Goal: Task Accomplishment & Management: Complete application form

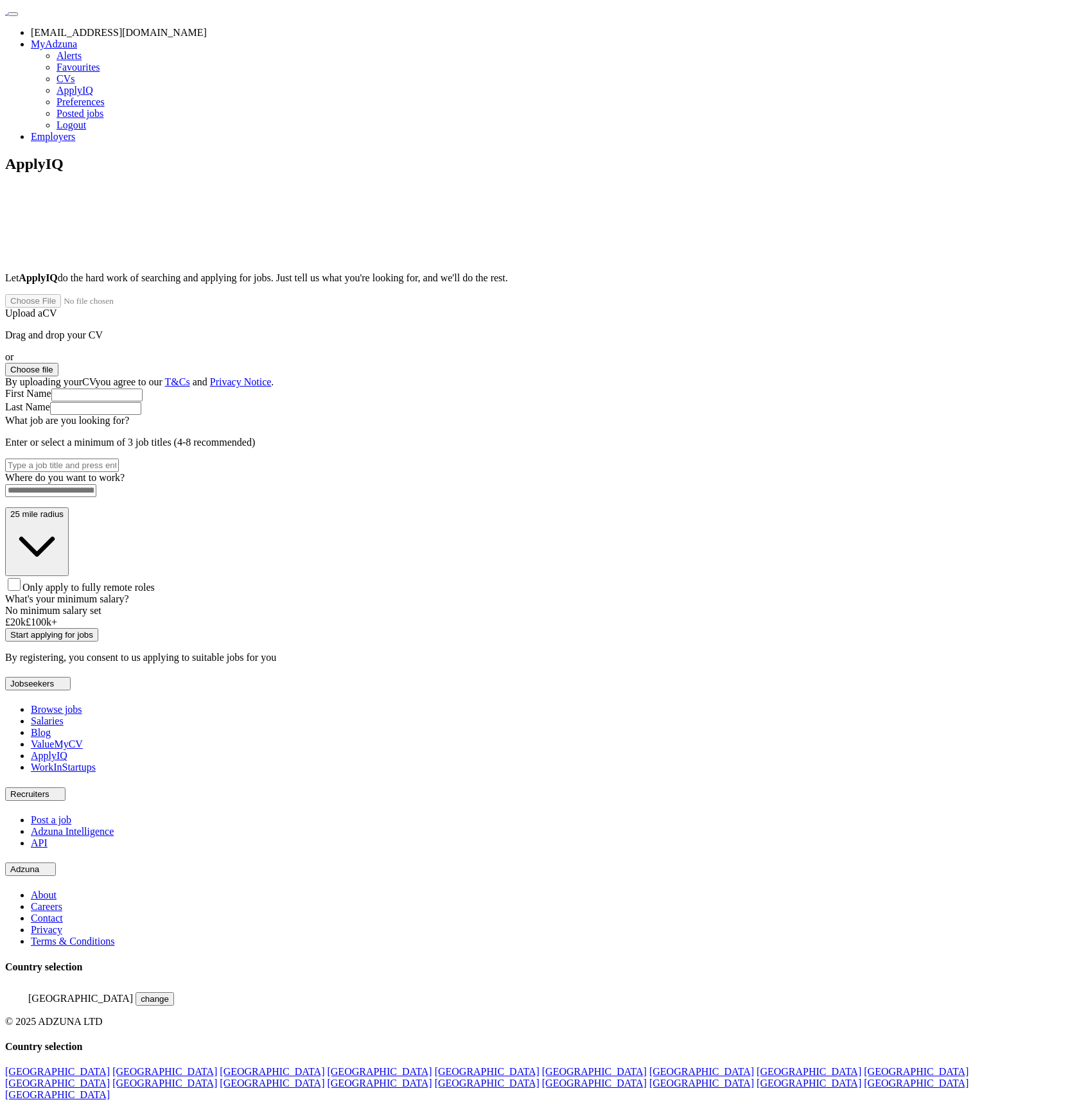
click at [58, 363] on button "Choose file" at bounding box center [32, 370] width 53 height 13
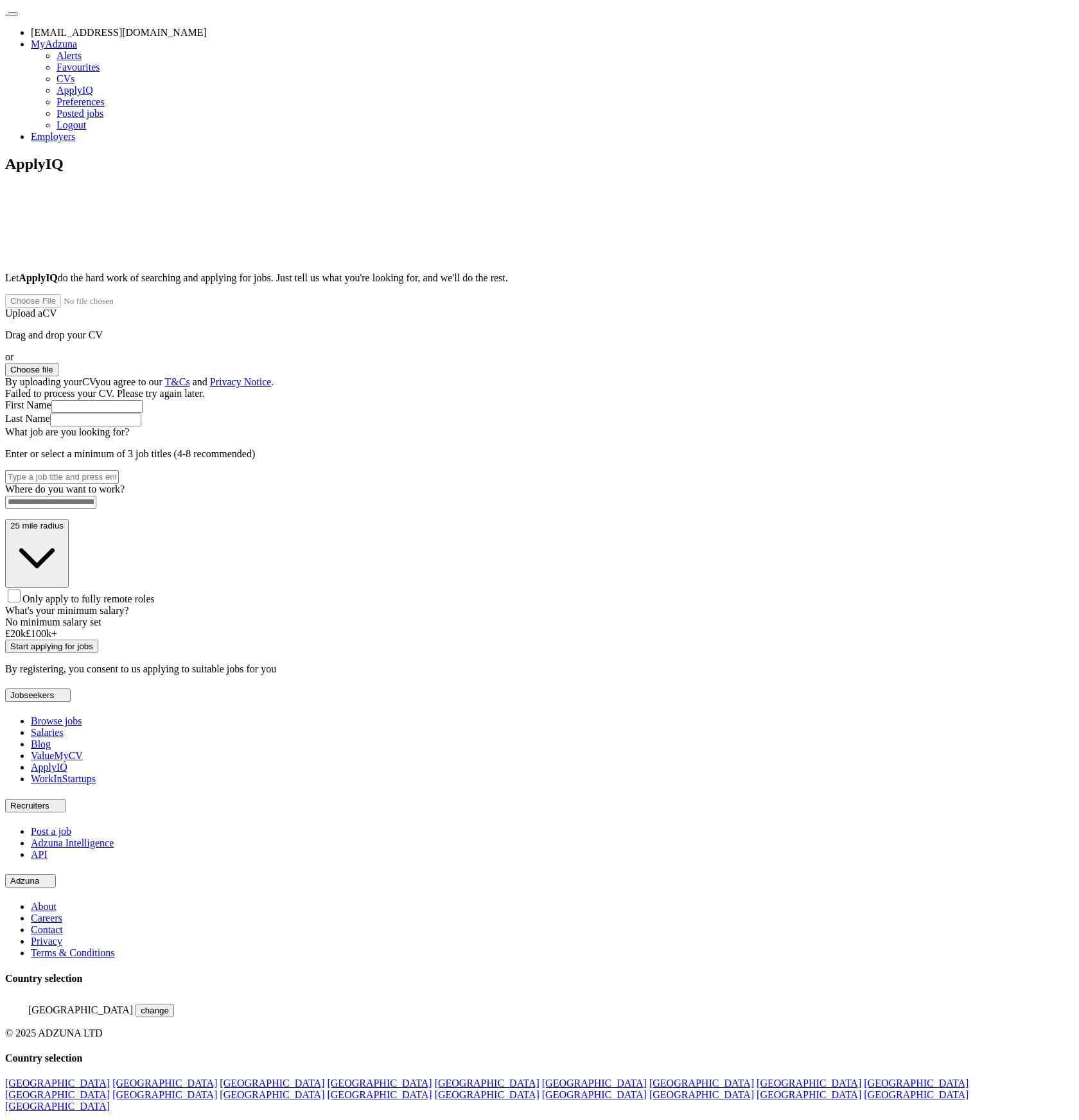
click at [58, 363] on button "Choose file" at bounding box center [32, 370] width 53 height 13
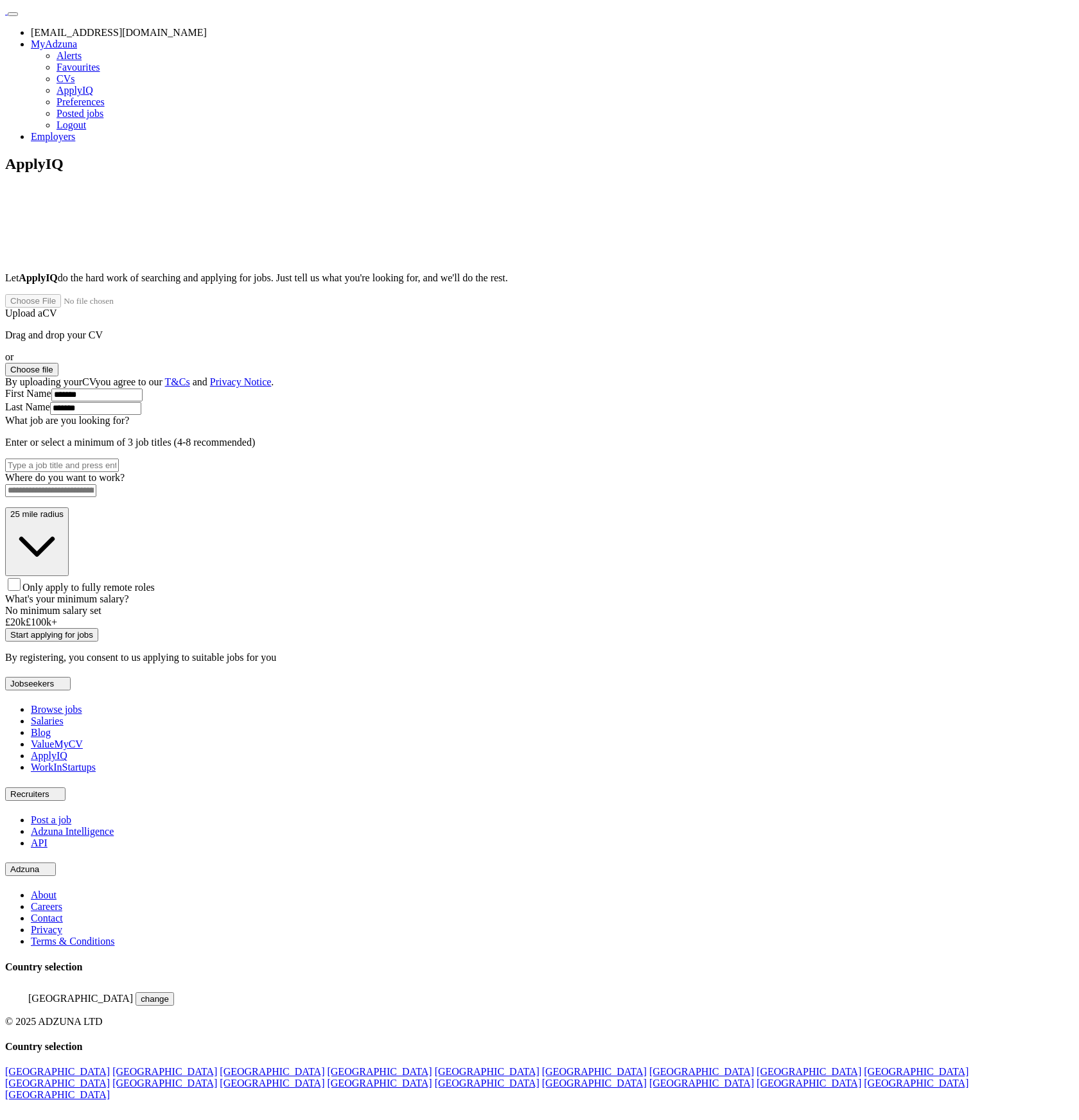
click at [58, 363] on button "Choose file" at bounding box center [32, 370] width 53 height 13
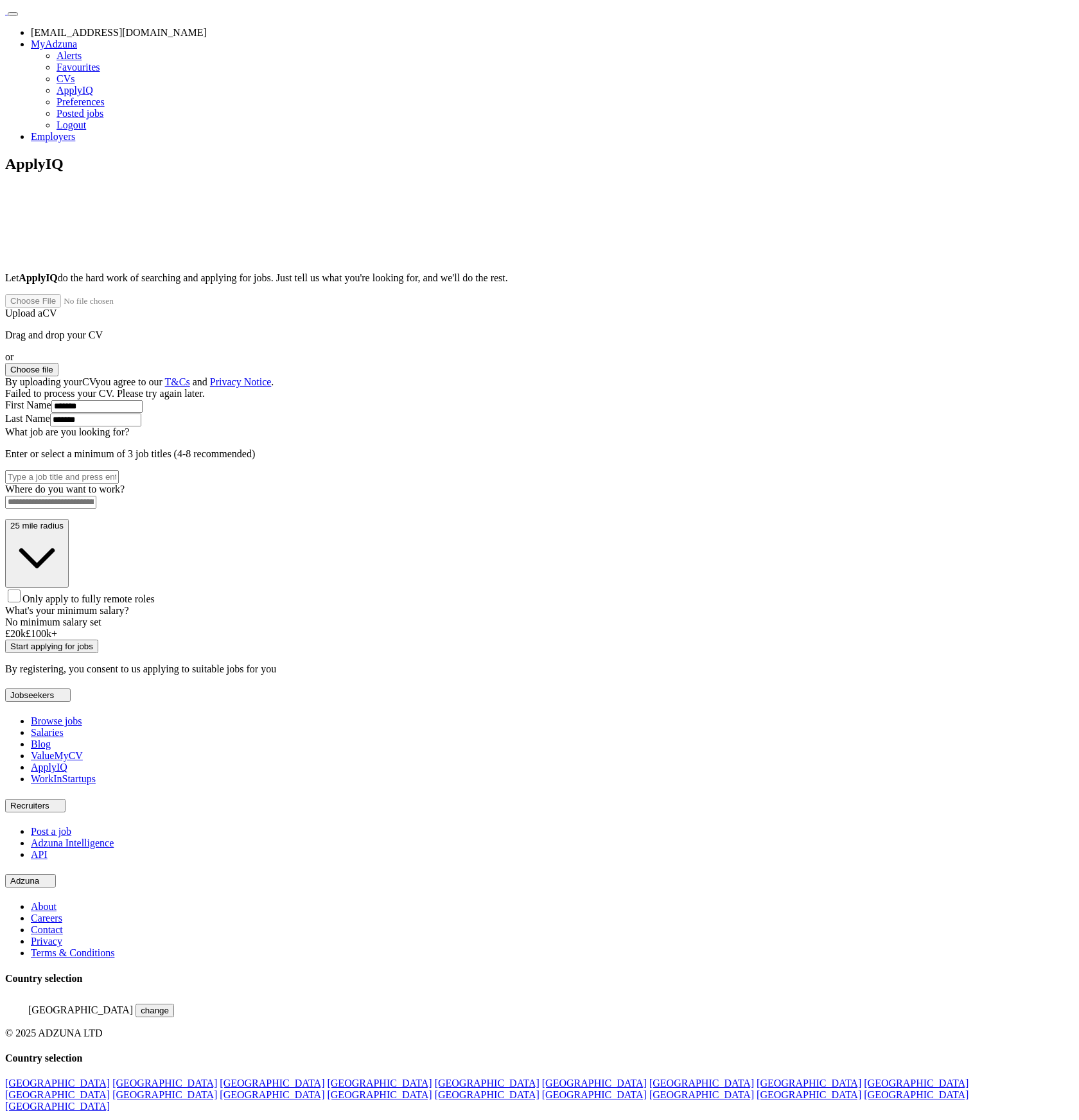
click at [74, 84] on link "CVs" at bounding box center [65, 78] width 18 height 11
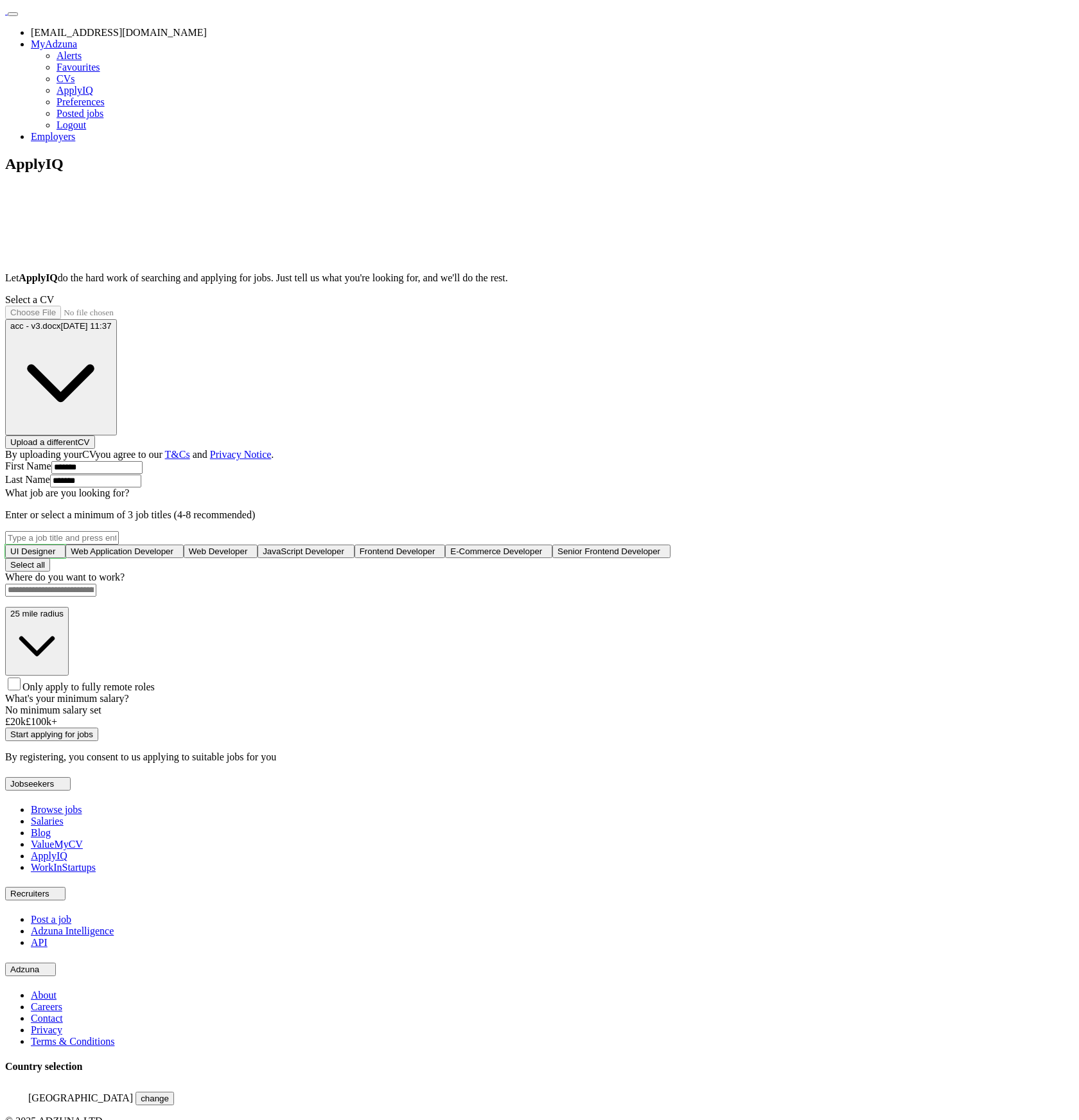
click at [55, 547] on span "UI Designer" at bounding box center [32, 551] width 45 height 9
click at [176, 547] on span "Web Application Developer" at bounding box center [124, 551] width 103 height 9
click at [350, 556] on span "JavaScript Developer" at bounding box center [309, 551] width 82 height 9
click at [97, 597] on input at bounding box center [51, 590] width 91 height 13
click at [431, 693] on div "Where do you want to work? 25 mile radius Only apply to fully remote roles" at bounding box center [539, 632] width 1068 height 121
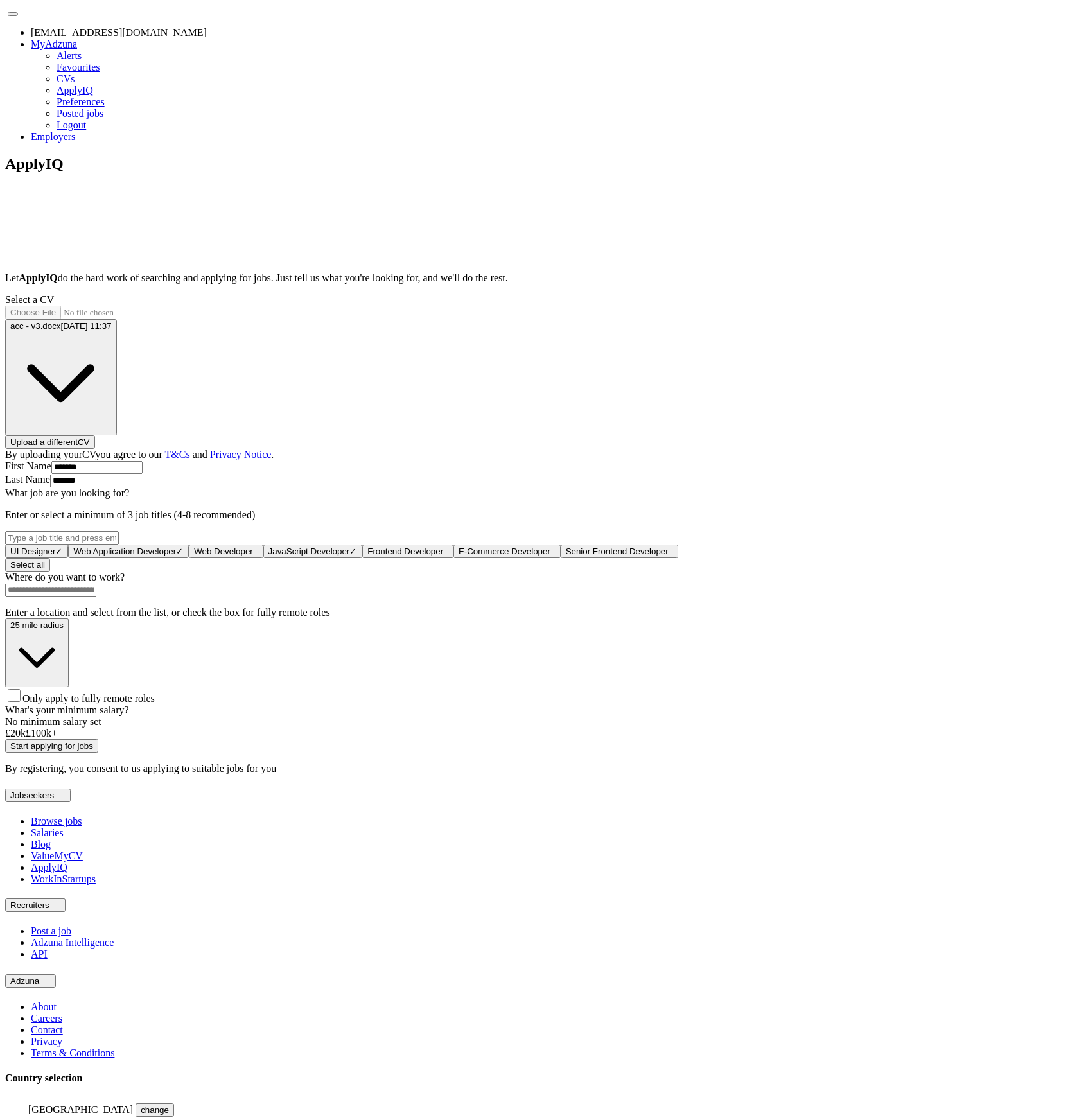
click at [64, 630] on span "25 mile radius" at bounding box center [36, 625] width 53 height 9
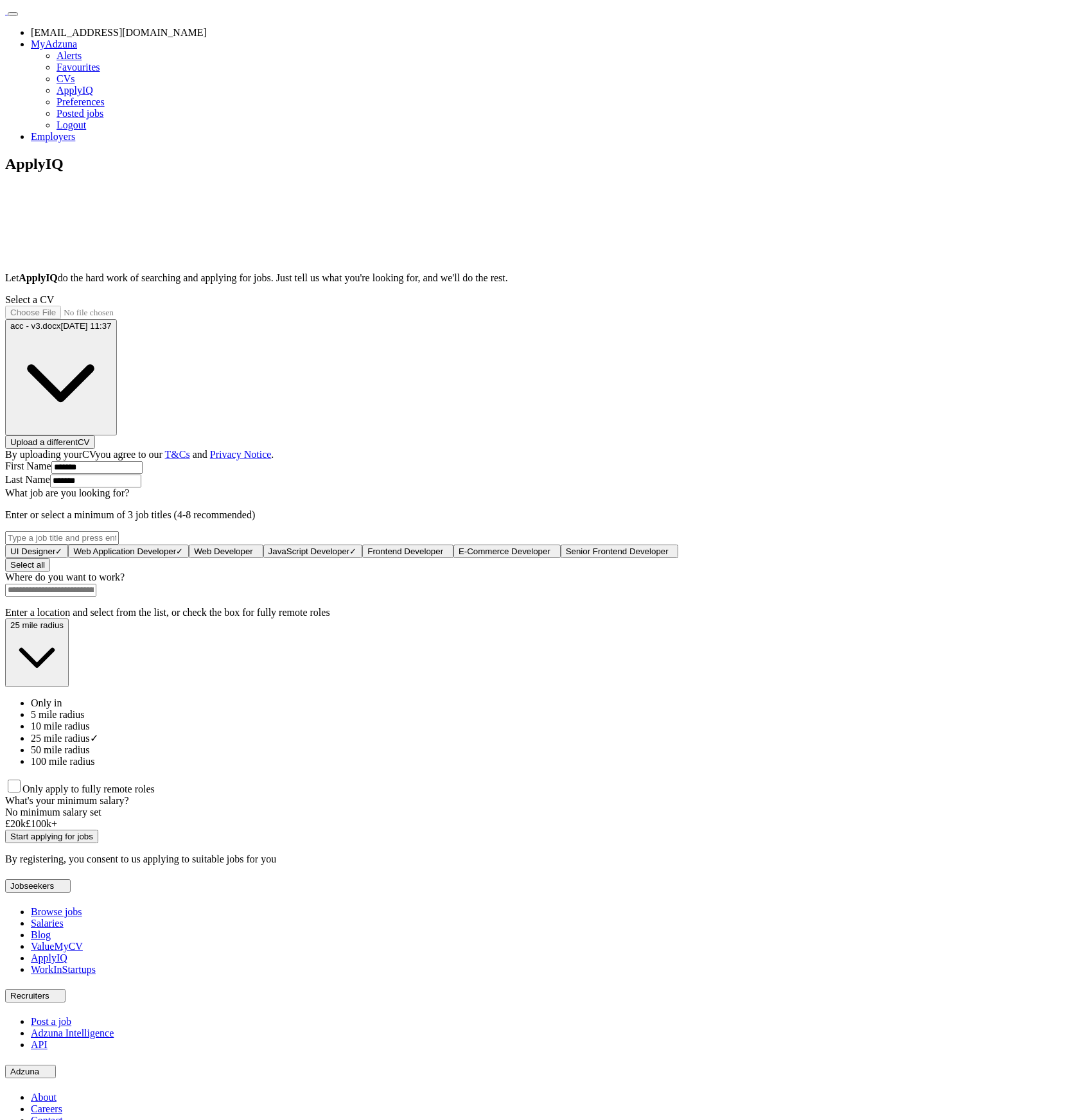
click at [90, 732] on span "10 mile radius" at bounding box center [60, 726] width 59 height 11
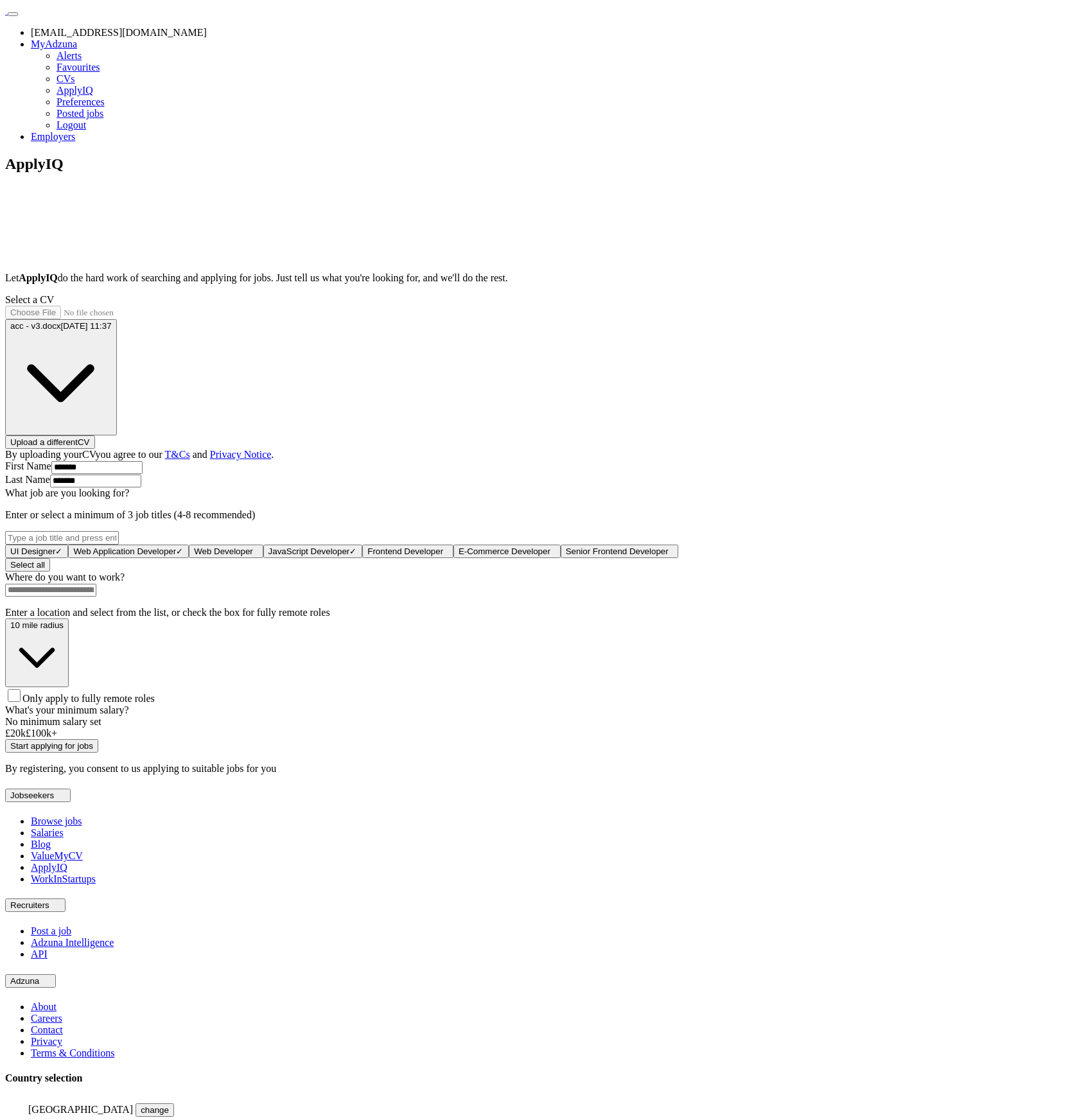
click at [97, 597] on input at bounding box center [51, 590] width 91 height 13
click at [155, 704] on span "Only apply to fully remote roles" at bounding box center [89, 698] width 132 height 11
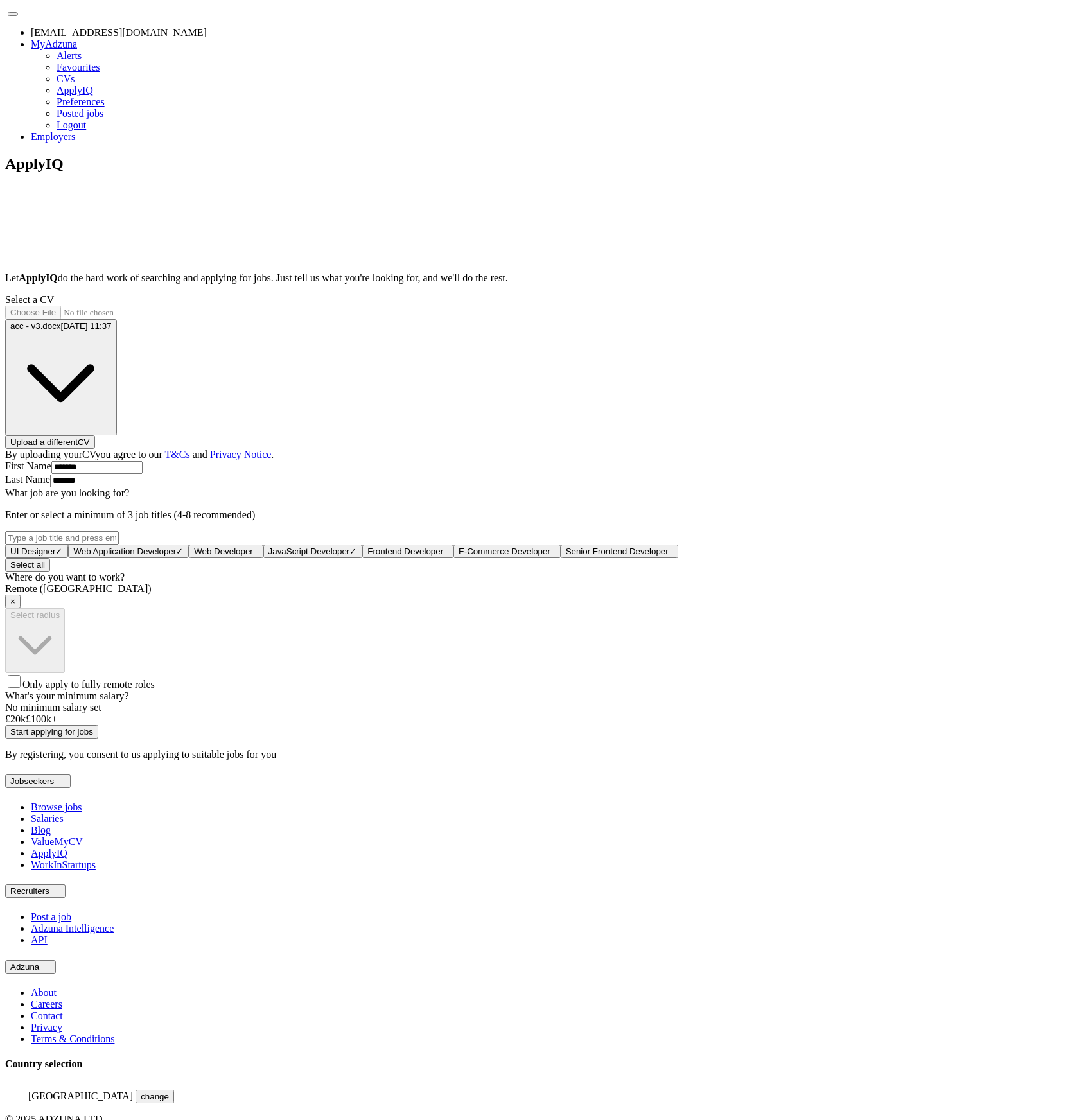
click at [99, 738] on button "Start applying for jobs" at bounding box center [52, 732] width 93 height 13
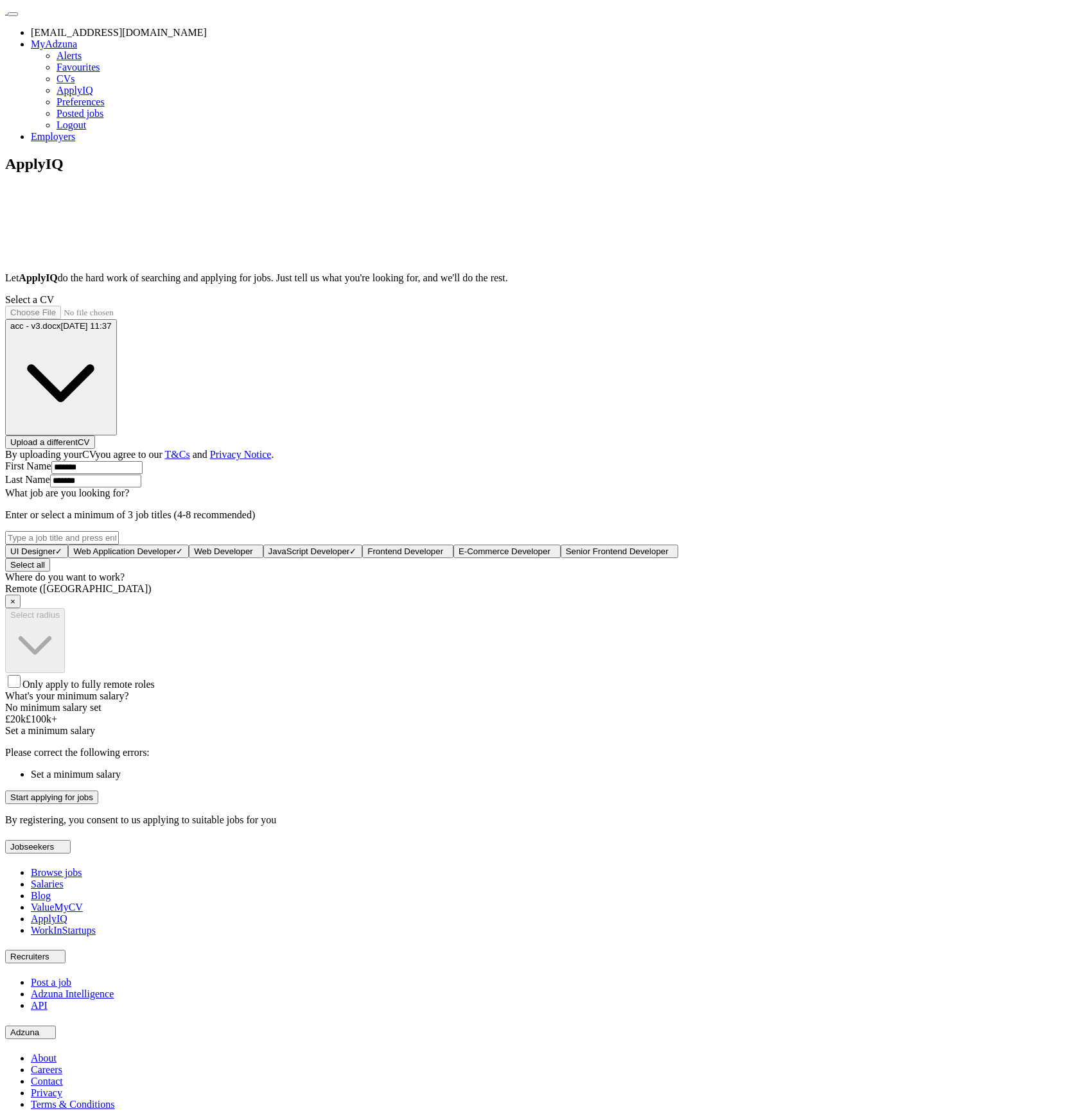
click at [453, 736] on div "What's your minimum salary? No minimum salary set £ 20 k £ 100 k+ Set a minimum…" at bounding box center [539, 713] width 1068 height 46
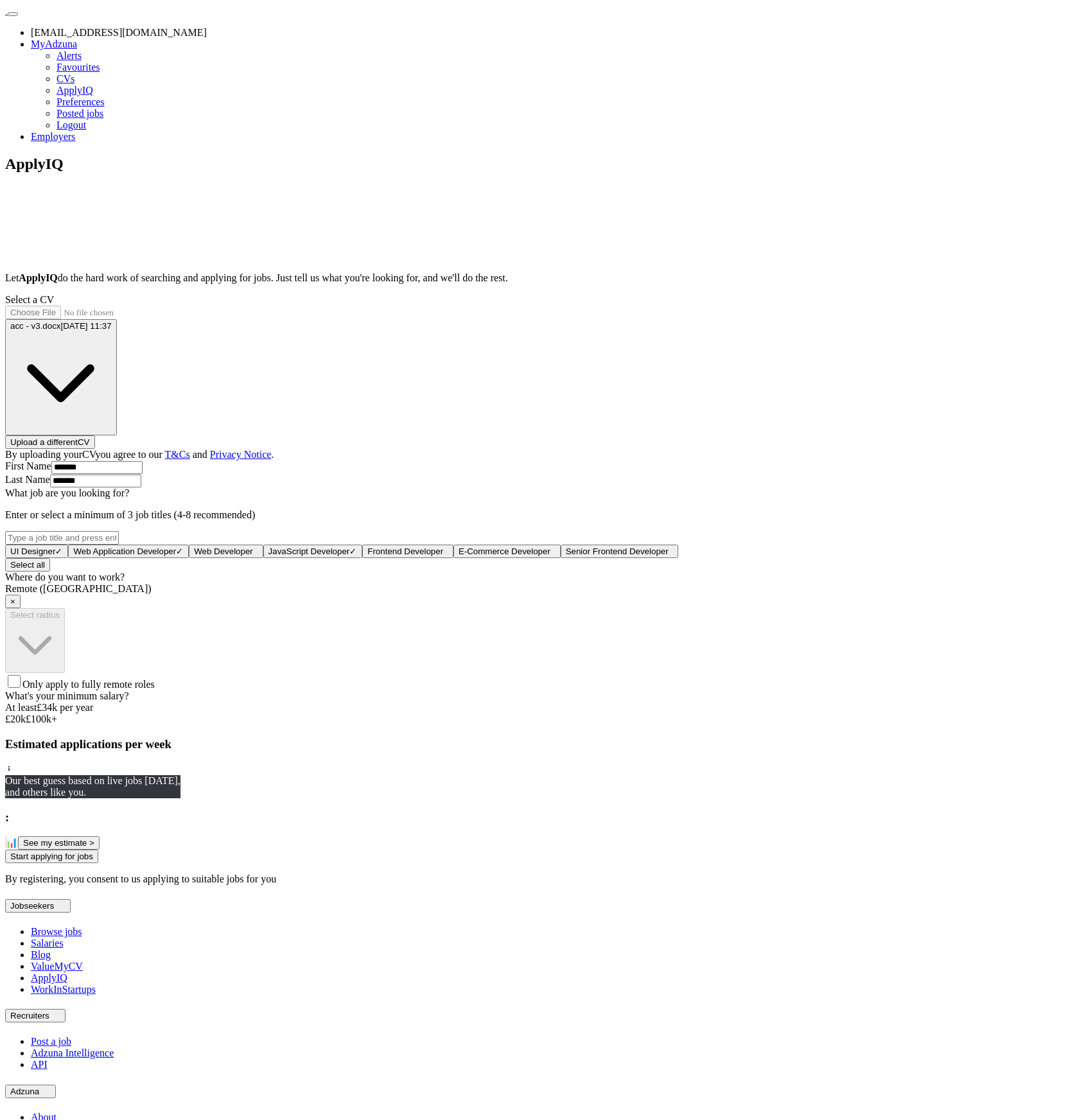
click at [452, 714] on div at bounding box center [539, 714] width 1068 height 0
click at [99, 863] on button "Start applying for jobs" at bounding box center [52, 856] width 93 height 13
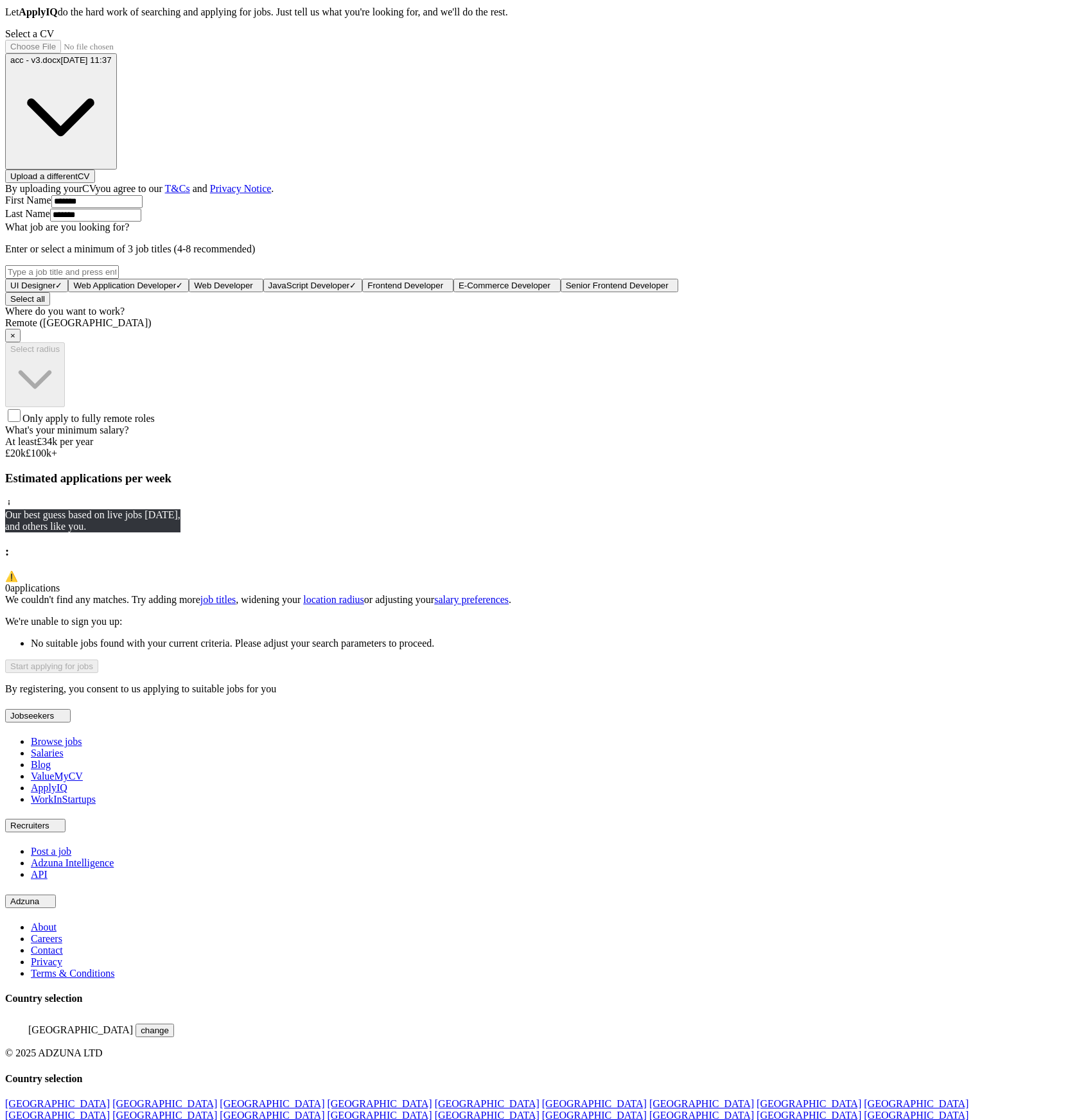
click at [505, 459] on div "What's your minimum salary? At least £ 34k per year £ 20 k £ 100 k+" at bounding box center [539, 442] width 1068 height 35
click at [485, 459] on div "What's your minimum salary? At least £ 50k per year £ 20 k £ 100 k+" at bounding box center [539, 442] width 1068 height 35
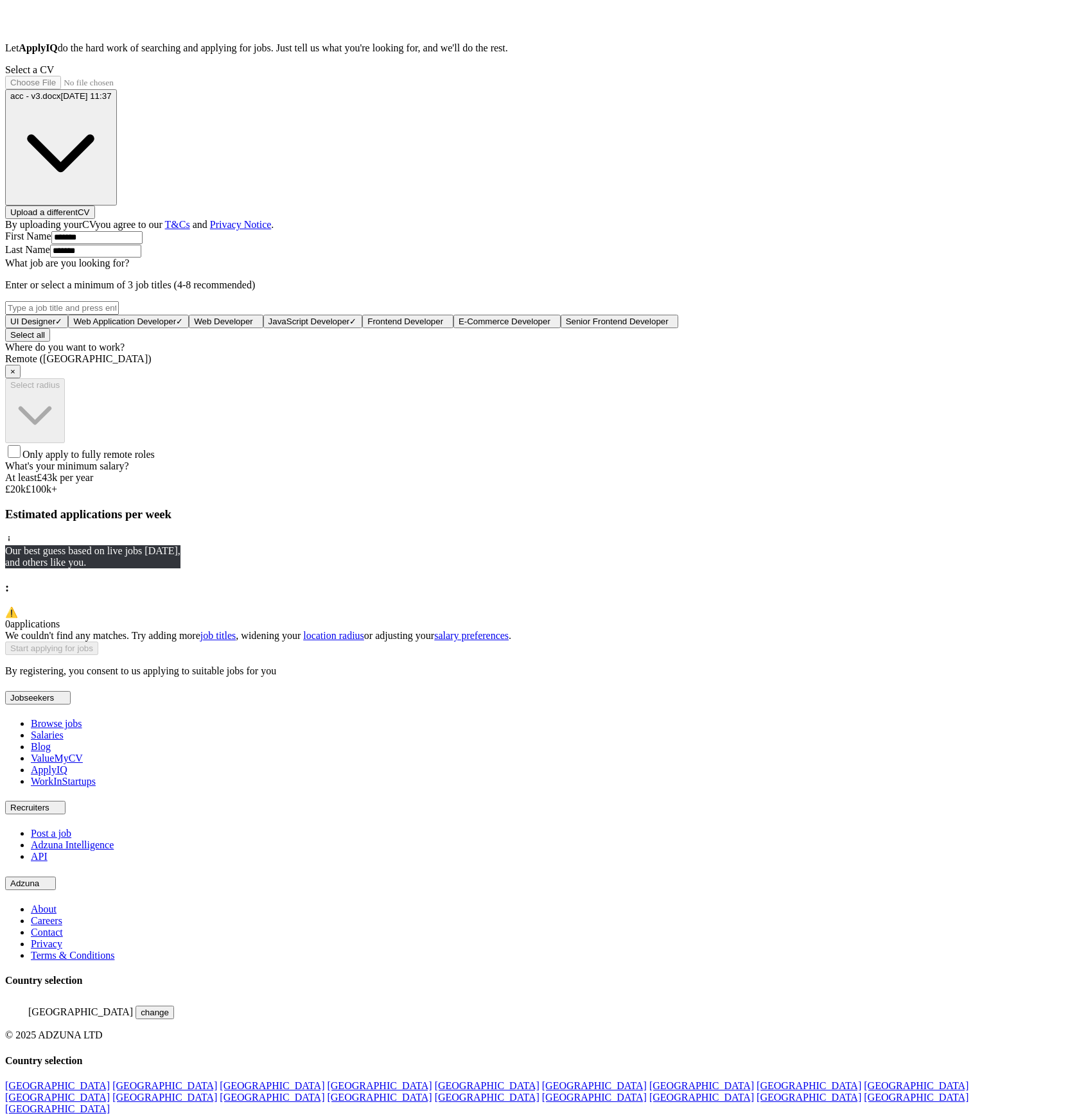
click at [483, 495] on div "What's your minimum salary? At least £ 43k per year £ 20 k £ 100 k+" at bounding box center [539, 478] width 1068 height 35
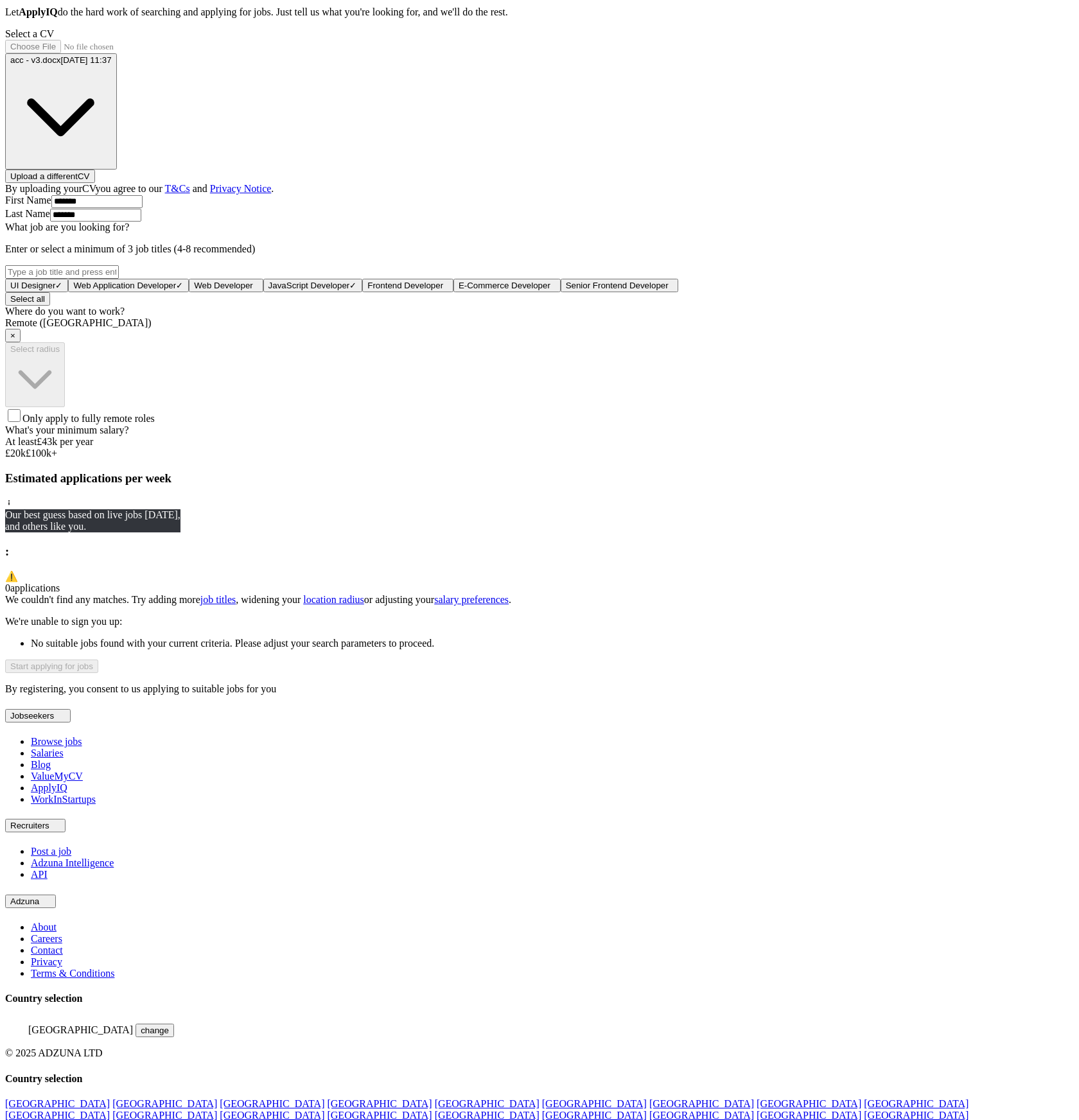
click at [265, 600] on div "ApplyIQ Let ApplyIQ do the hard work of searching and applying for jobs. Just t…" at bounding box center [539, 292] width 1068 height 805
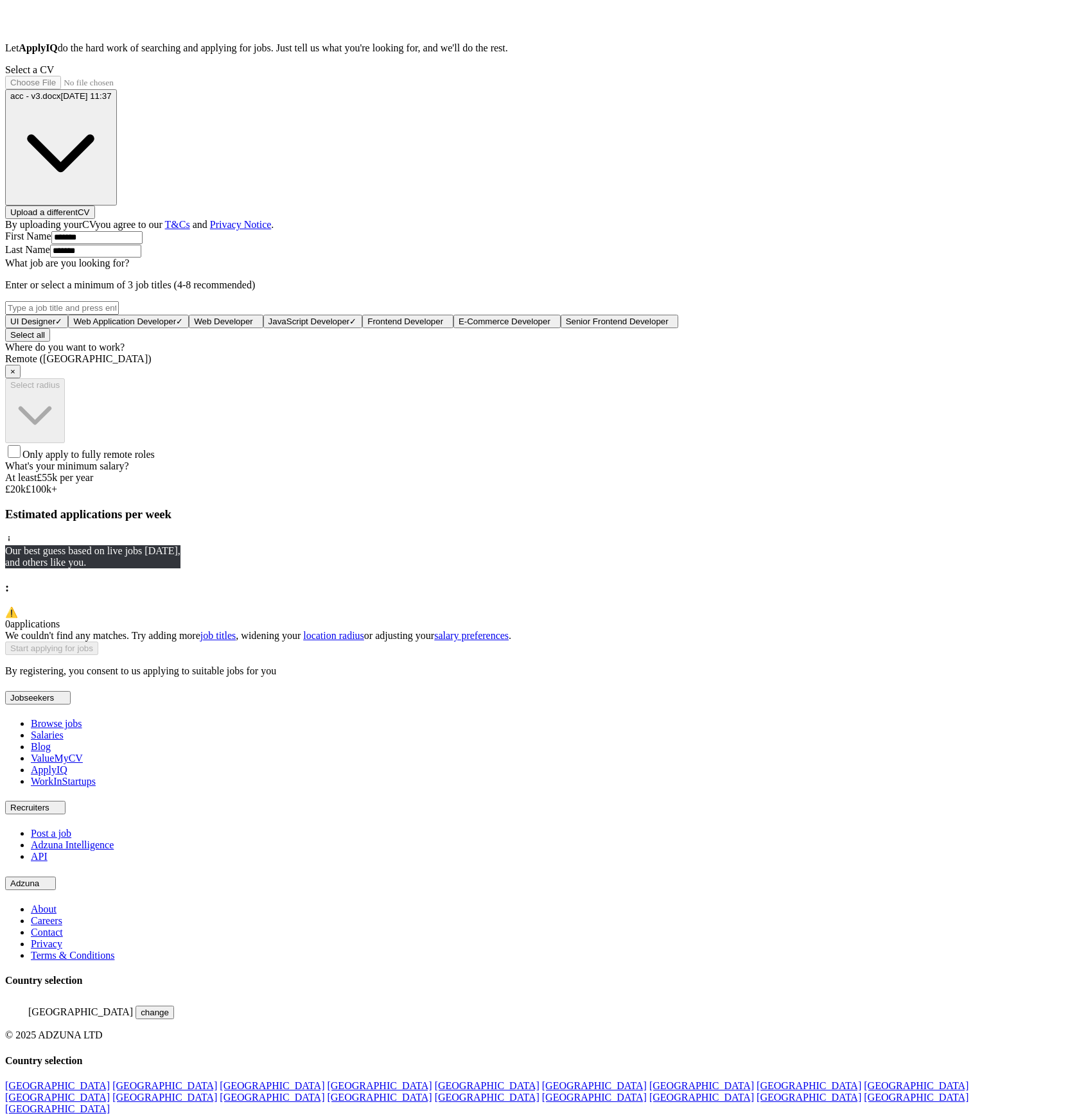
click at [524, 495] on div "What's your minimum salary? At least £ 55k per year £ 20 k £ 100 k+" at bounding box center [539, 478] width 1068 height 35
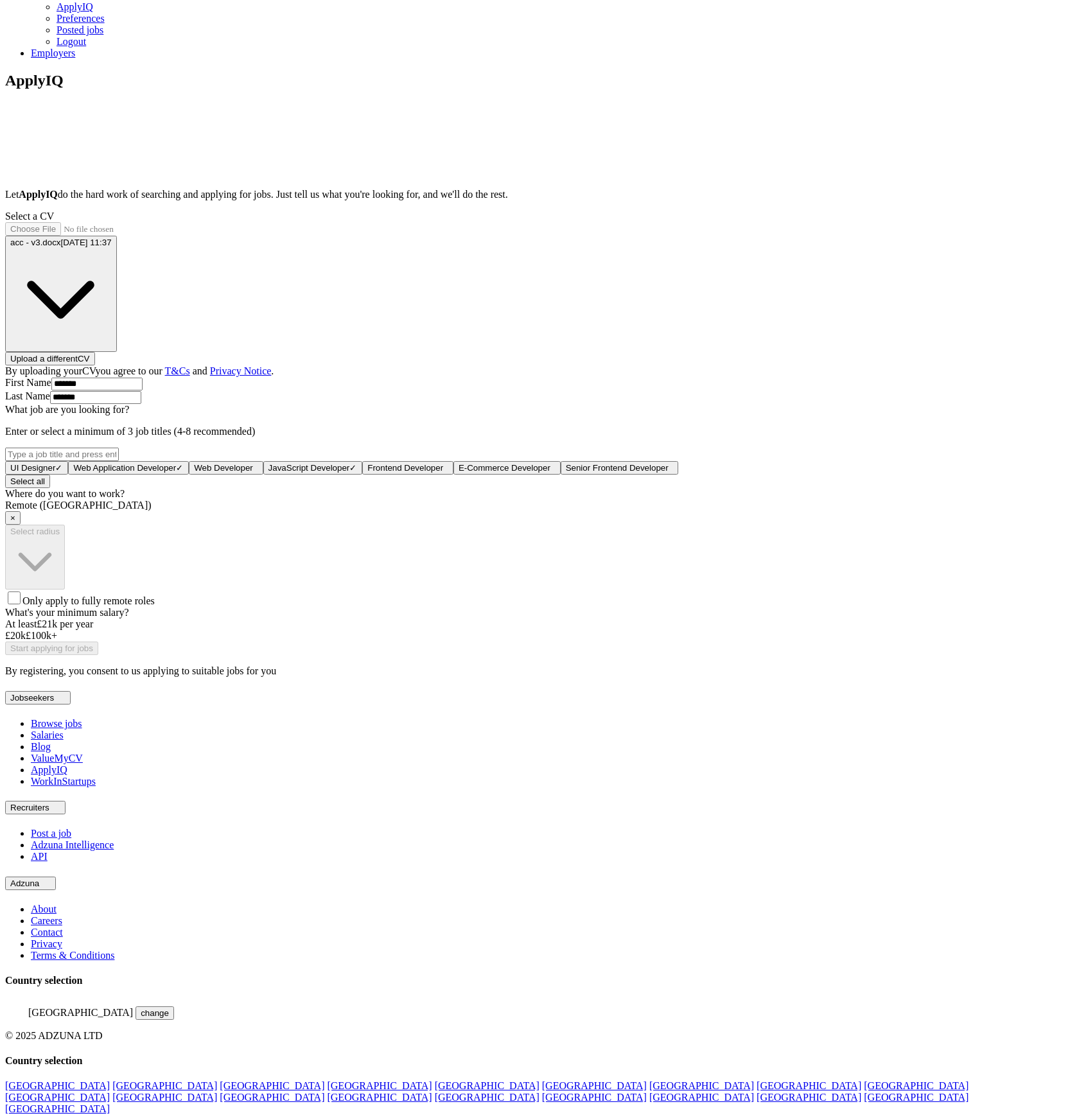
click at [408, 642] on div "What's your minimum salary? At least £ 21k per year £ 20 k £ 100 k+" at bounding box center [539, 624] width 1068 height 35
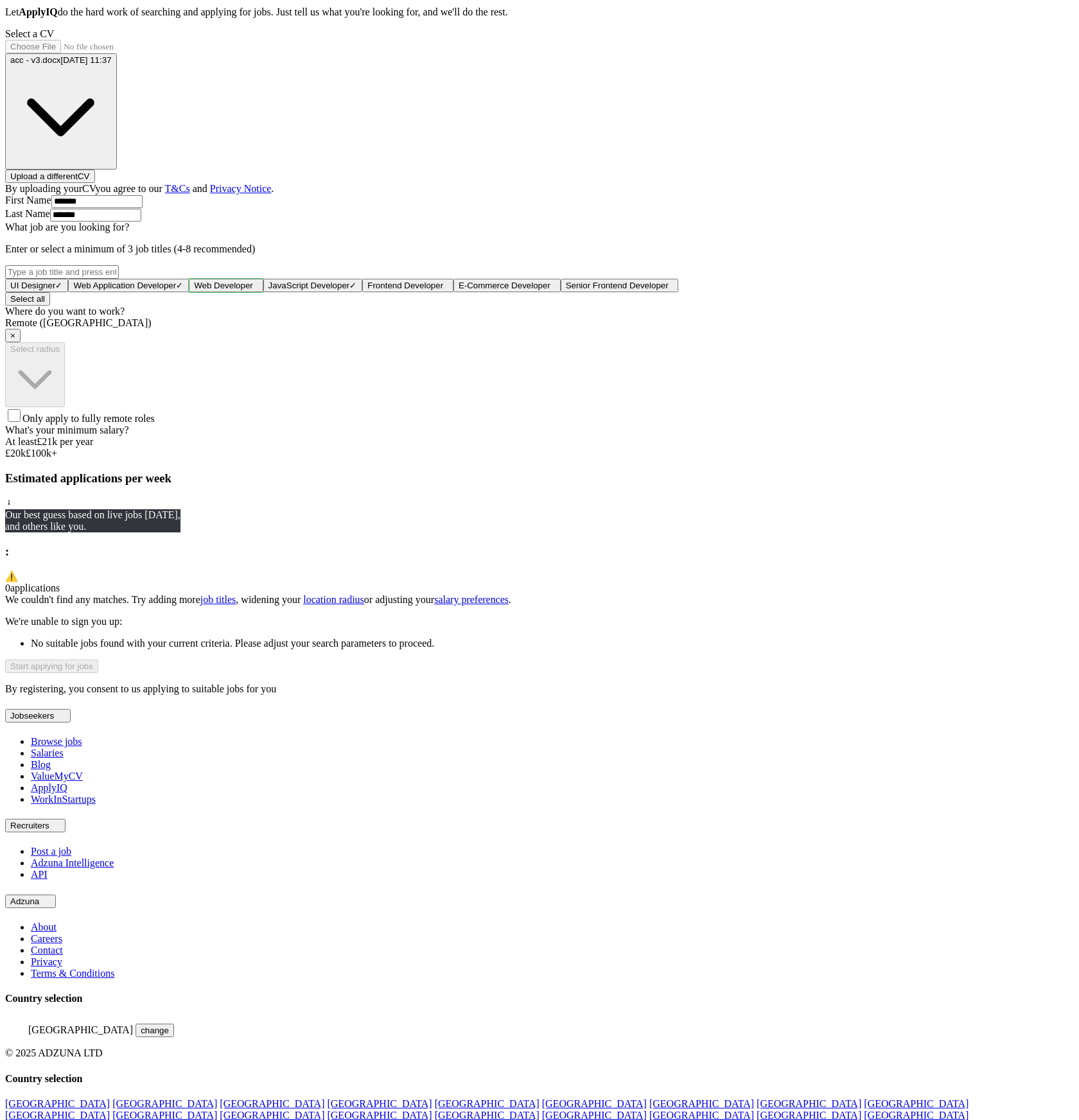
click at [253, 290] on span "Web Developer" at bounding box center [223, 285] width 59 height 9
click at [446, 290] on span "Frontend Developer" at bounding box center [408, 285] width 76 height 9
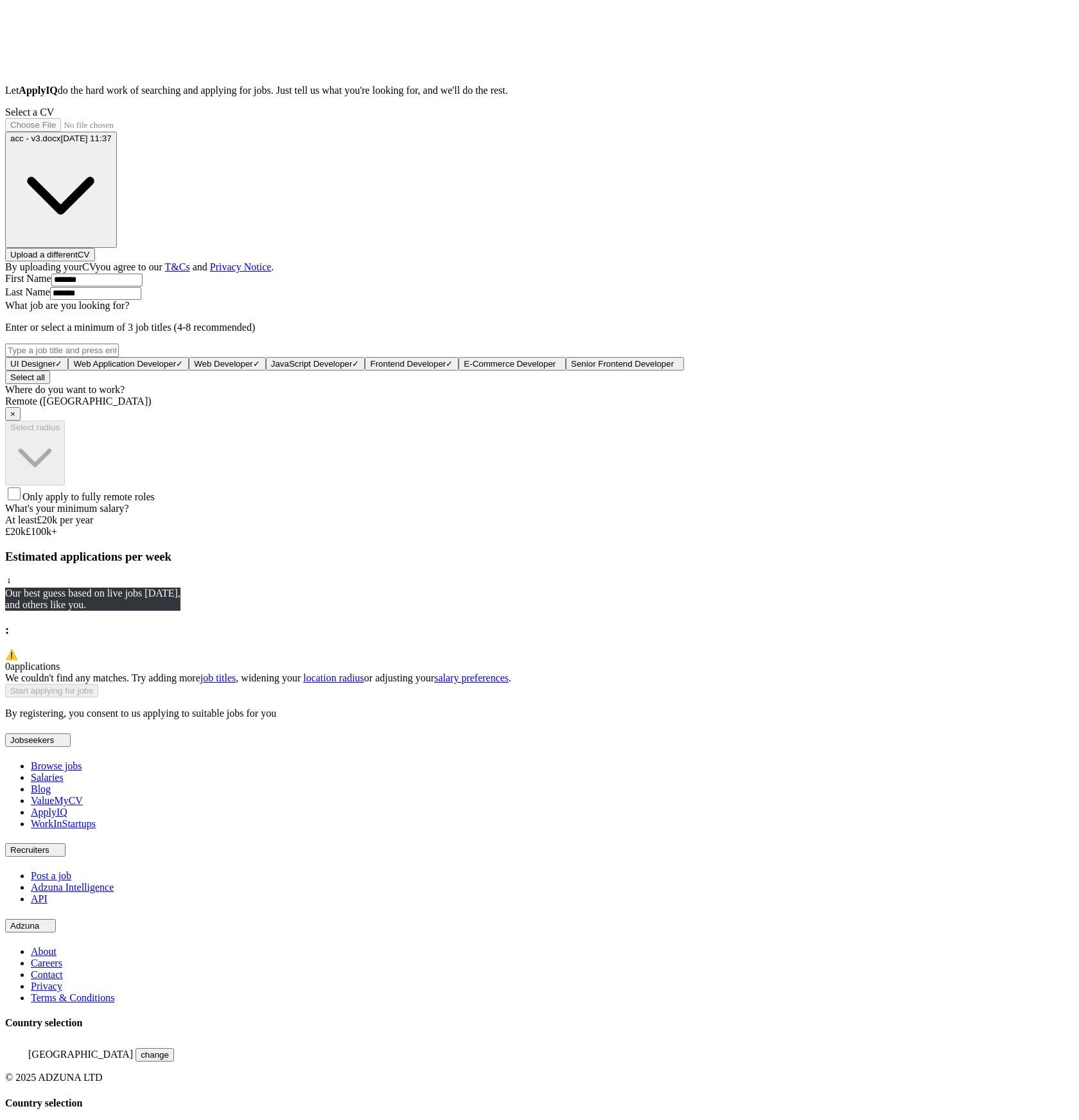
drag, startPoint x: 408, startPoint y: 661, endPoint x: 321, endPoint y: 640, distance: 89.5
click at [321, 640] on div "ApplyIQ Let ApplyIQ do the hard work of searching and applying for jobs. Just t…" at bounding box center [539, 343] width 1068 height 751
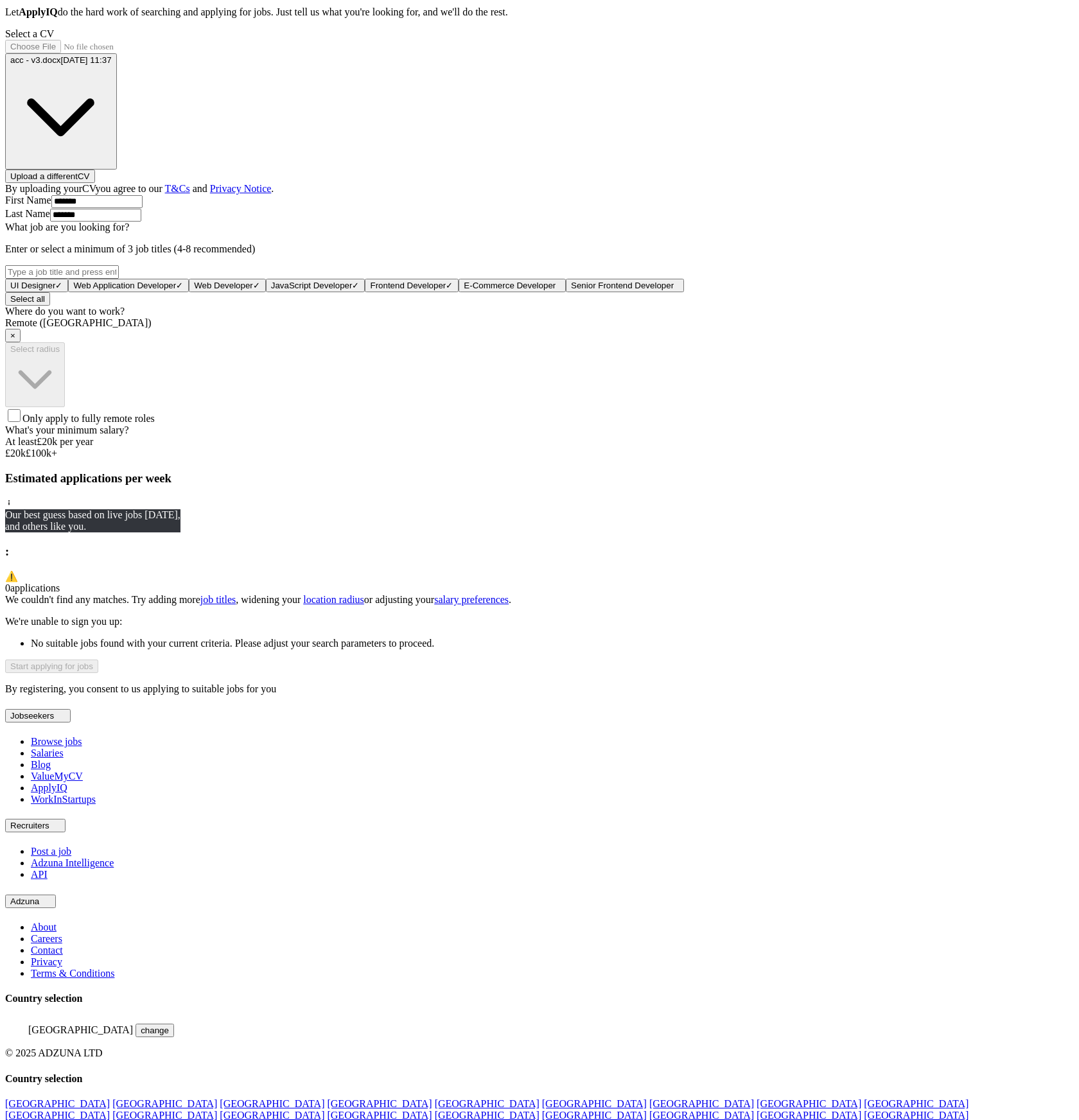
scroll to position [0, 0]
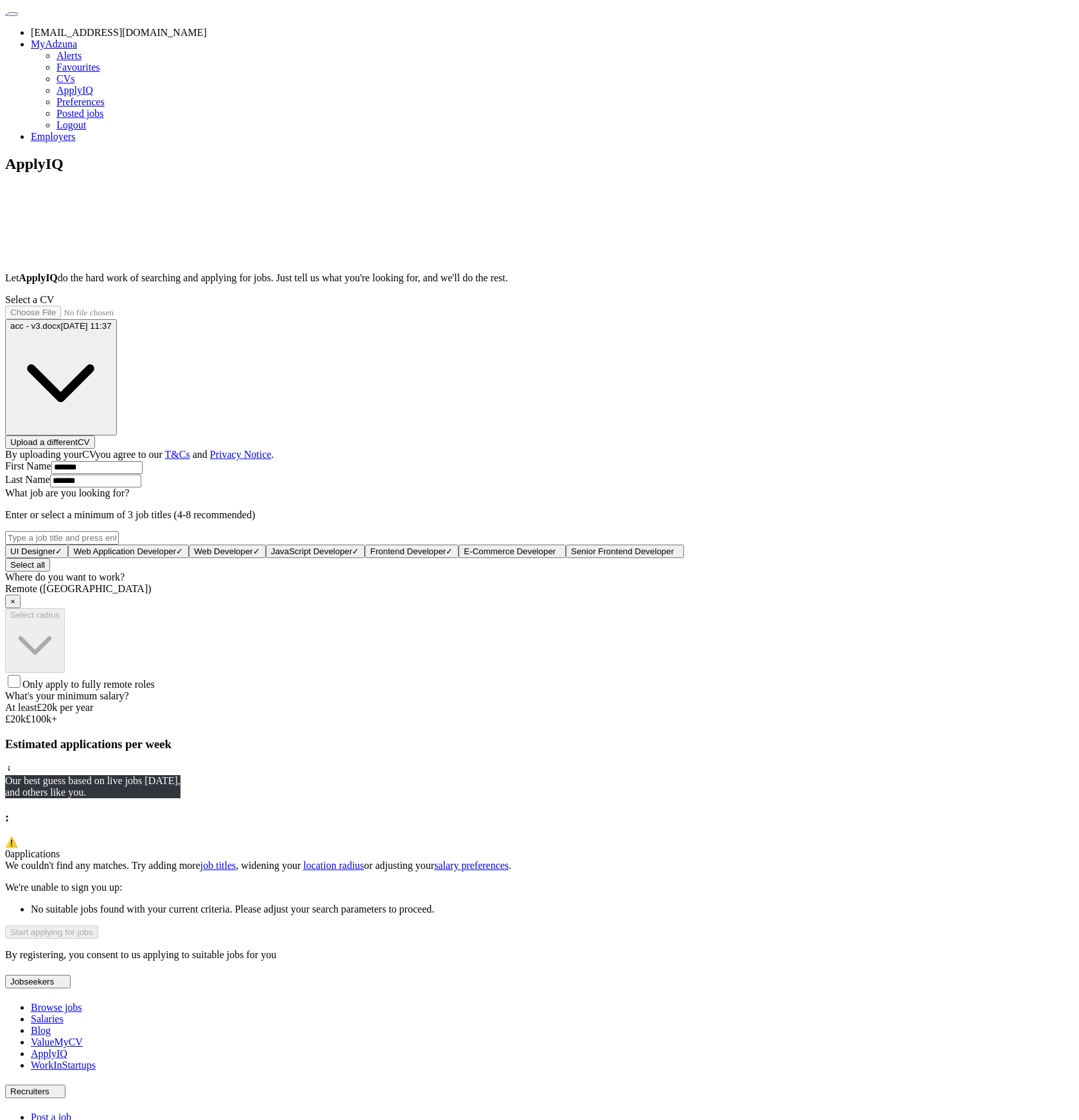
click at [86, 130] on link "Logout" at bounding box center [71, 125] width 30 height 11
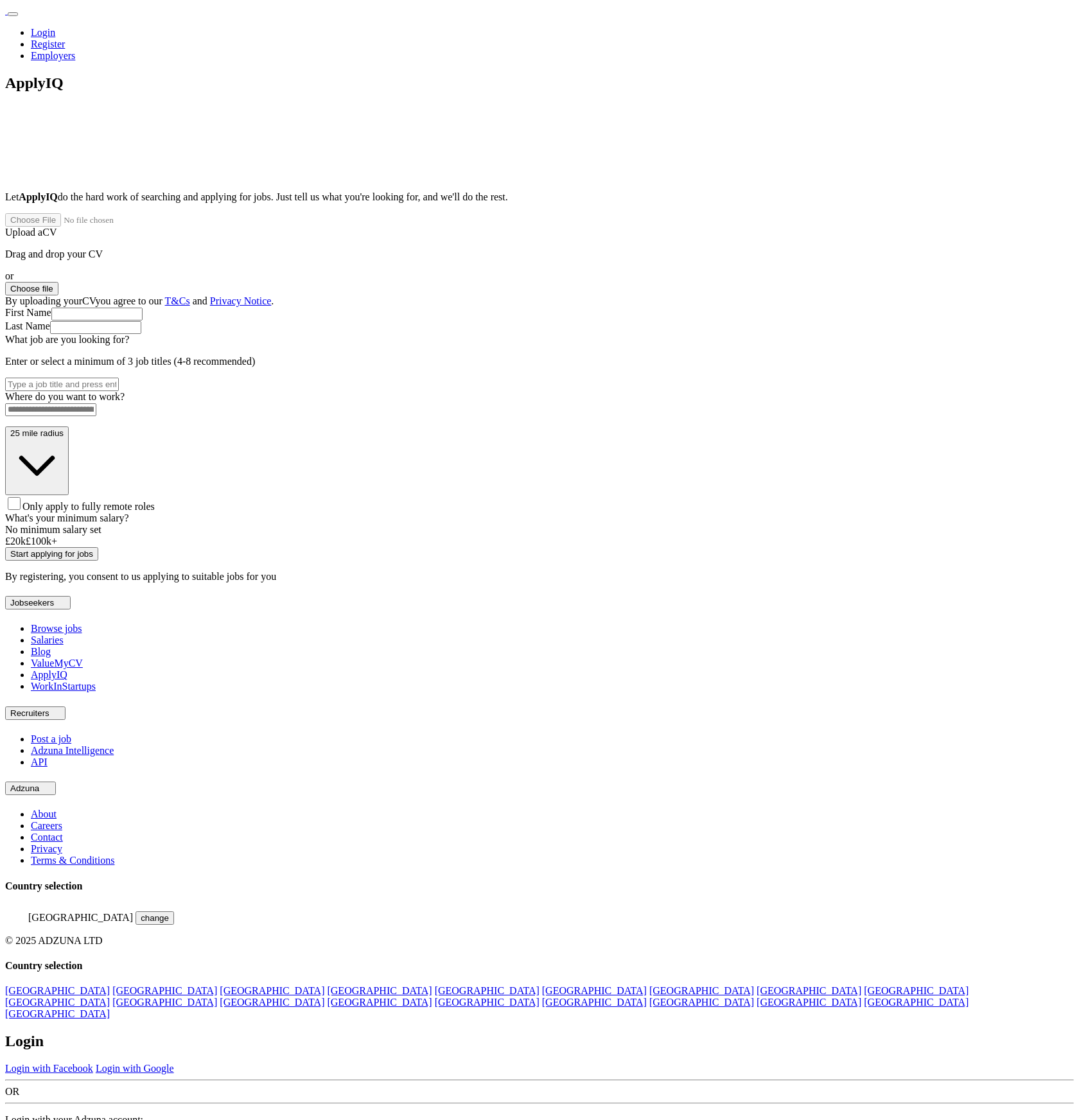
click at [447, 1033] on h2 "Login" at bounding box center [539, 1042] width 1068 height 17
click at [174, 1063] on link "Login with Google" at bounding box center [135, 1068] width 78 height 11
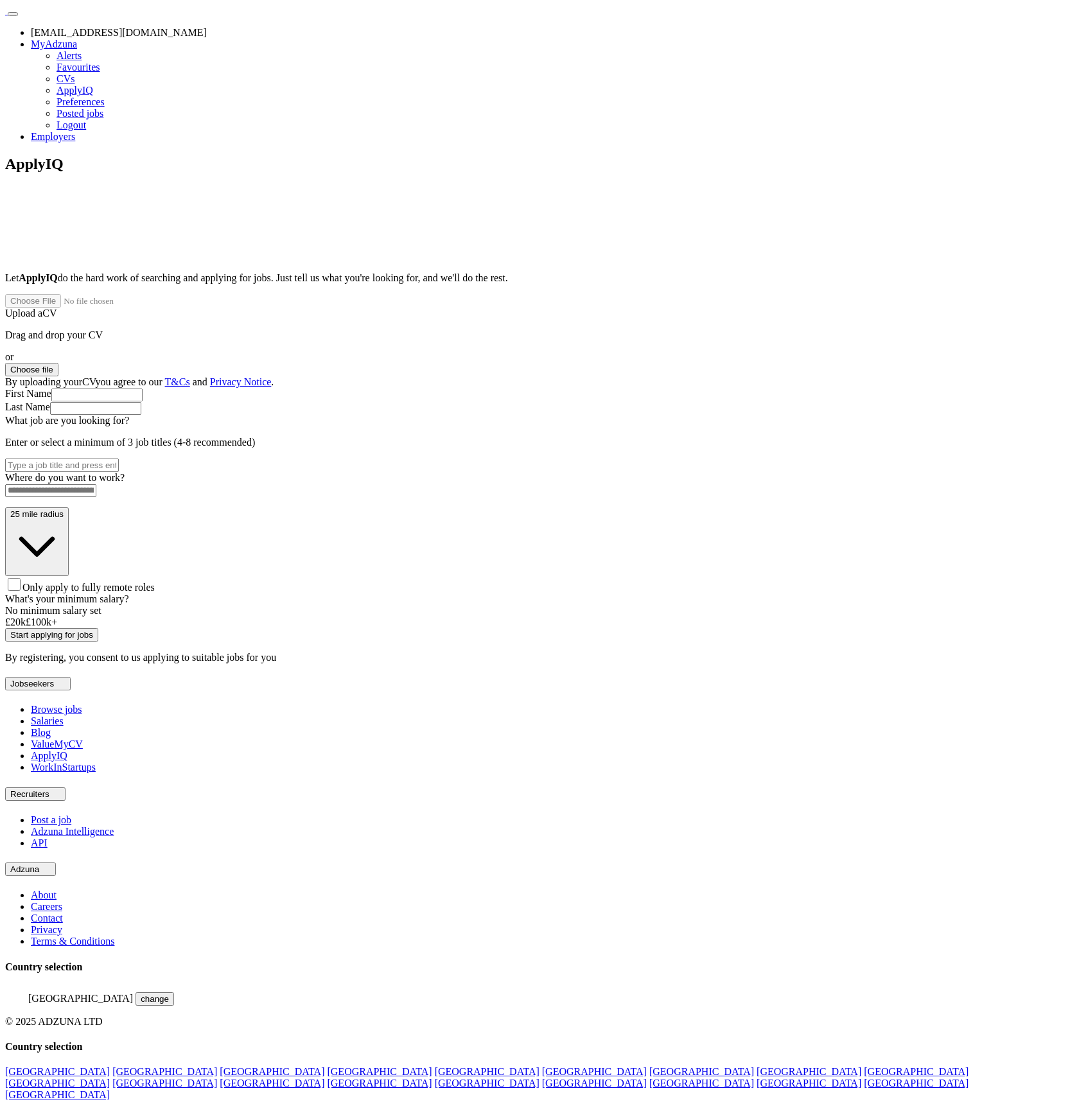
click at [337, 521] on div "Let ApplyIQ do the hard work of searching and applying for jobs. Just tell us w…" at bounding box center [539, 467] width 1068 height 391
click at [773, 421] on div "ApplyIQ Let ApplyIQ do the hard work of searching and applying for jobs. Just t…" at bounding box center [539, 409] width 1068 height 508
click at [178, 663] on div "ApplyIQ Let ApplyIQ do the hard work of searching and applying for jobs. Just t…" at bounding box center [539, 409] width 1068 height 508
